Goal: Find contact information: Find contact information

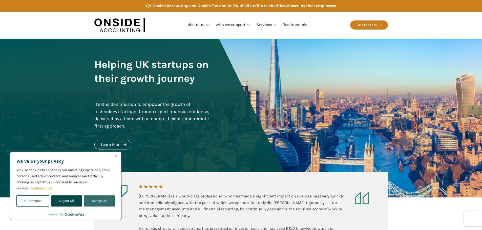
click at [104, 204] on button "Accept All" at bounding box center [99, 201] width 31 height 11
checkbox input "true"
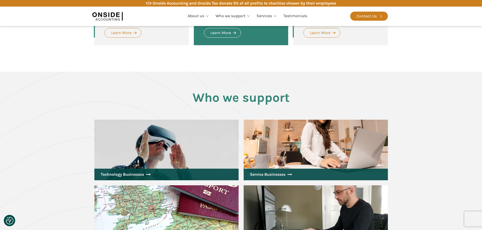
scroll to position [585, 0]
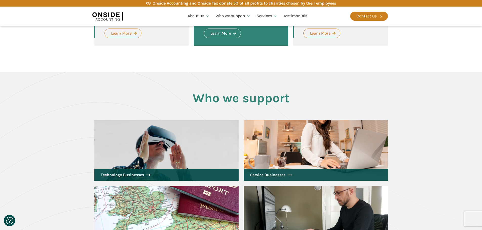
click at [376, 11] on div "Contact Us" at bounding box center [369, 16] width 38 height 19
click at [376, 15] on div "Contact Us" at bounding box center [366, 16] width 20 height 7
